Goal: Transaction & Acquisition: Register for event/course

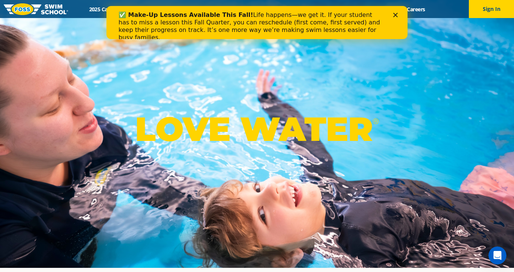
drag, startPoint x: 395, startPoint y: 23, endPoint x: 228, endPoint y: 9, distance: 167.6
click at [228, 9] on div "✅ Make-Up Lessons Available This Fall! Life happens—we get it. If your student …" at bounding box center [256, 22] width 301 height 33
click at [393, 13] on div "✅ Make-Up Lessons Available This Fall! Life happens—we get it. If your student …" at bounding box center [256, 26] width 277 height 35
click at [395, 14] on icon "Close" at bounding box center [395, 15] width 5 height 5
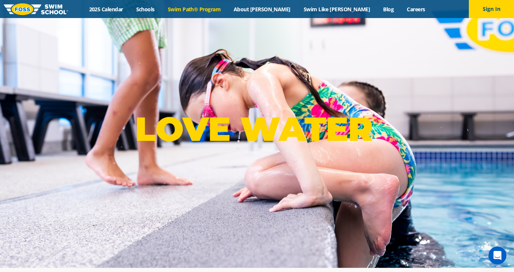
click at [208, 9] on link "Swim Path® Program" at bounding box center [194, 9] width 66 height 7
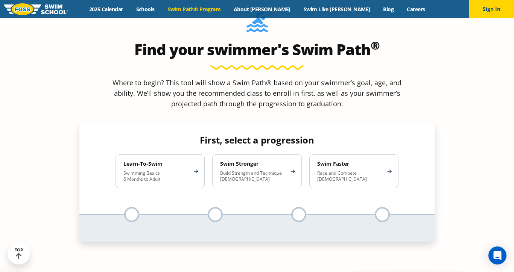
scroll to position [687, 0]
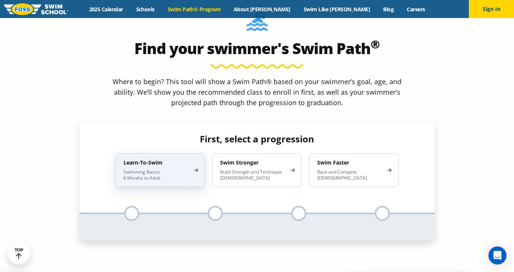
click at [188, 153] on div "Learn-To-Swim Swimming Basics 6 Months to Adult" at bounding box center [159, 170] width 89 height 34
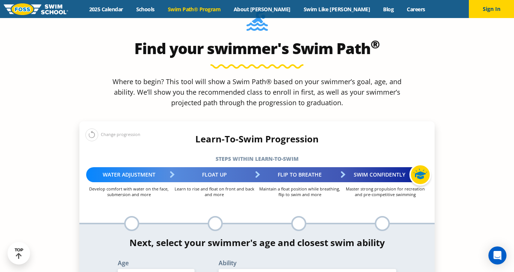
select select "1-year"
select select "1-year-first-in-water-experience"
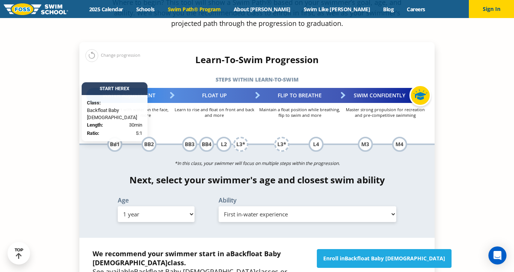
scroll to position [772, 0]
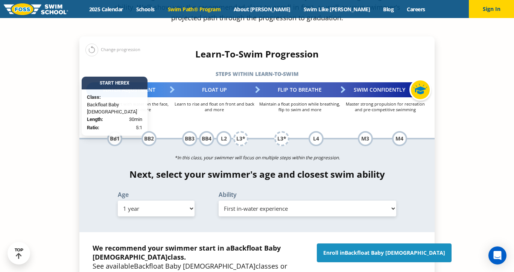
click at [358, 244] on link "Enroll in Backfloat Baby [DEMOGRAPHIC_DATA]" at bounding box center [384, 253] width 135 height 19
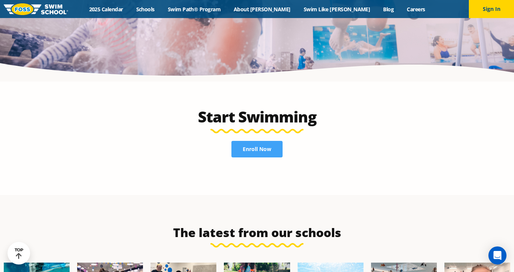
scroll to position [1617, 0]
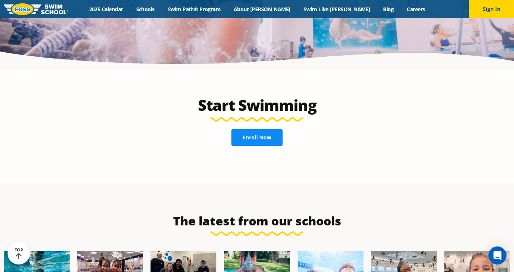
click at [244, 135] on span "Enroll Now" at bounding box center [257, 137] width 29 height 5
